Goal: Information Seeking & Learning: Get advice/opinions

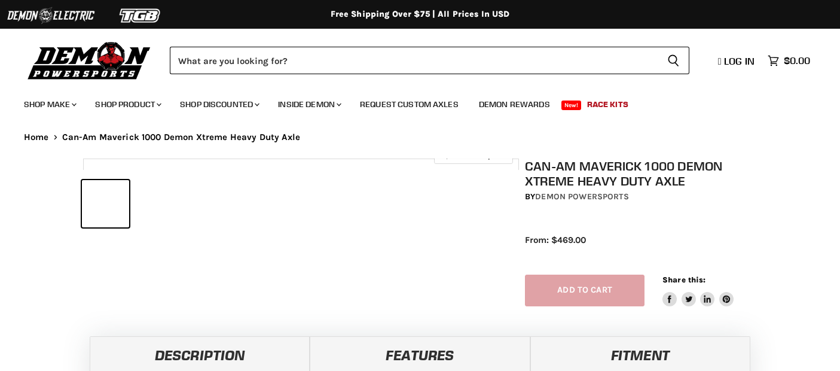
select select "******"
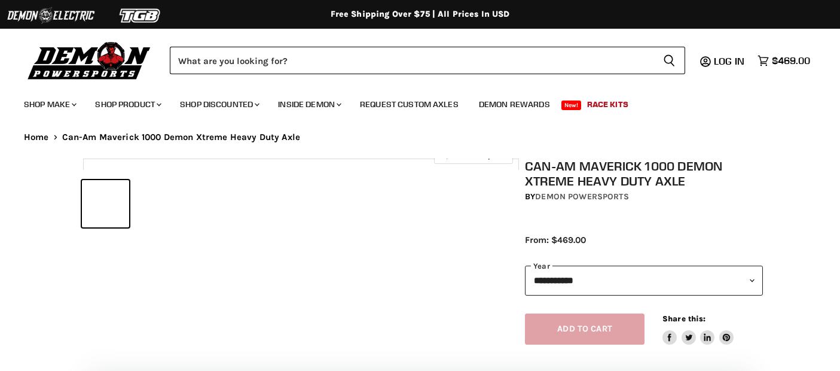
select select "******"
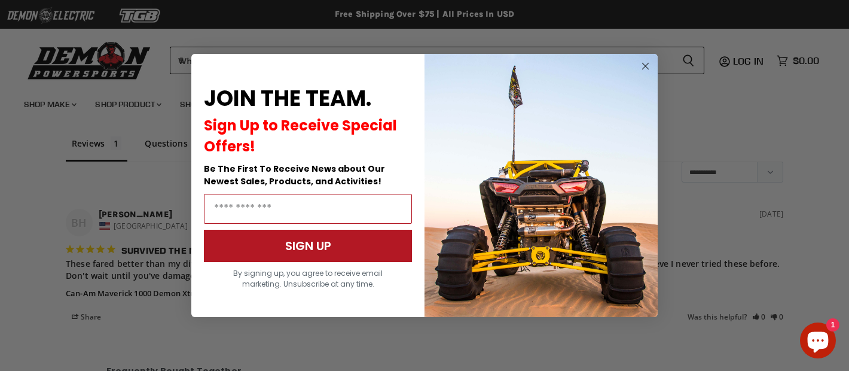
scroll to position [1483, 0]
